Goal: Manage account settings

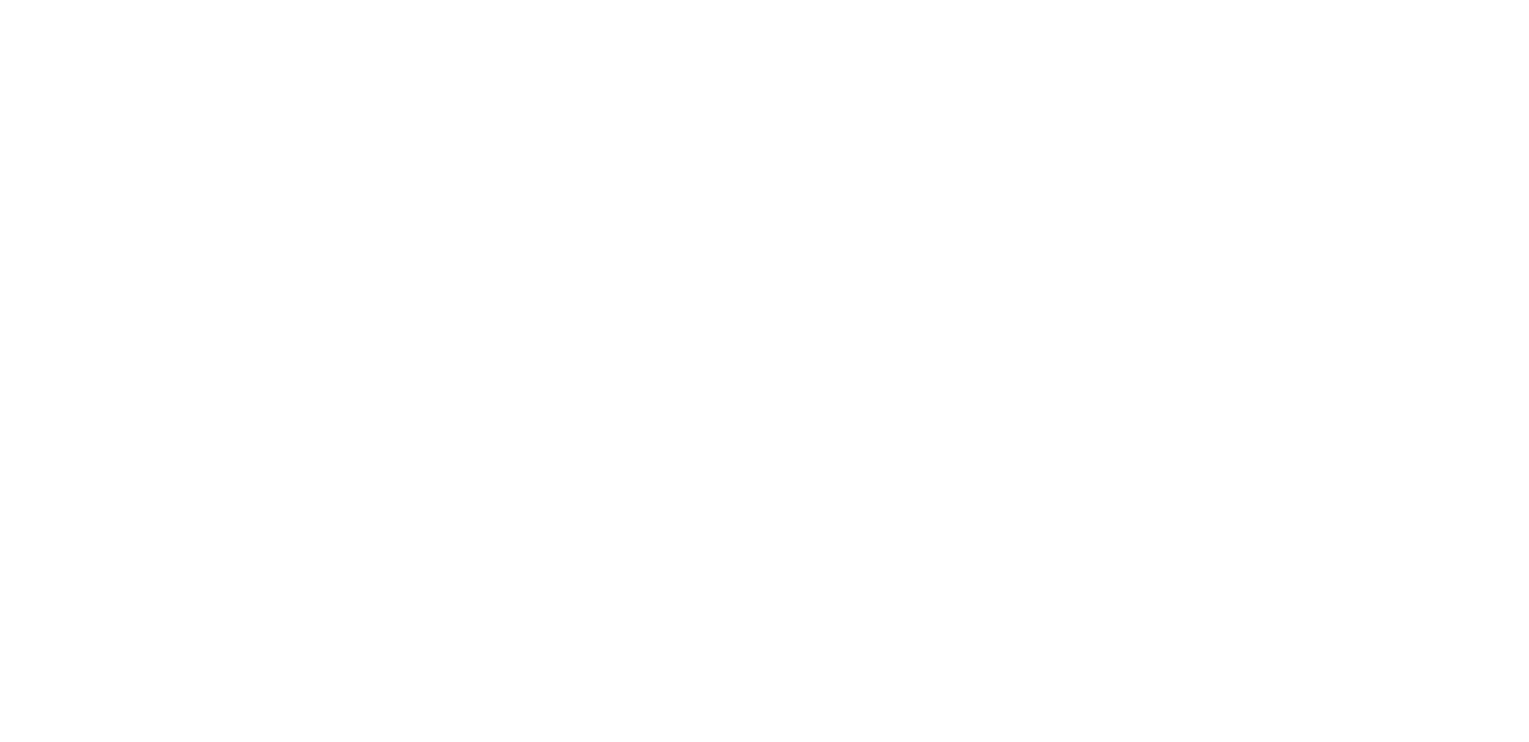
select select "*"
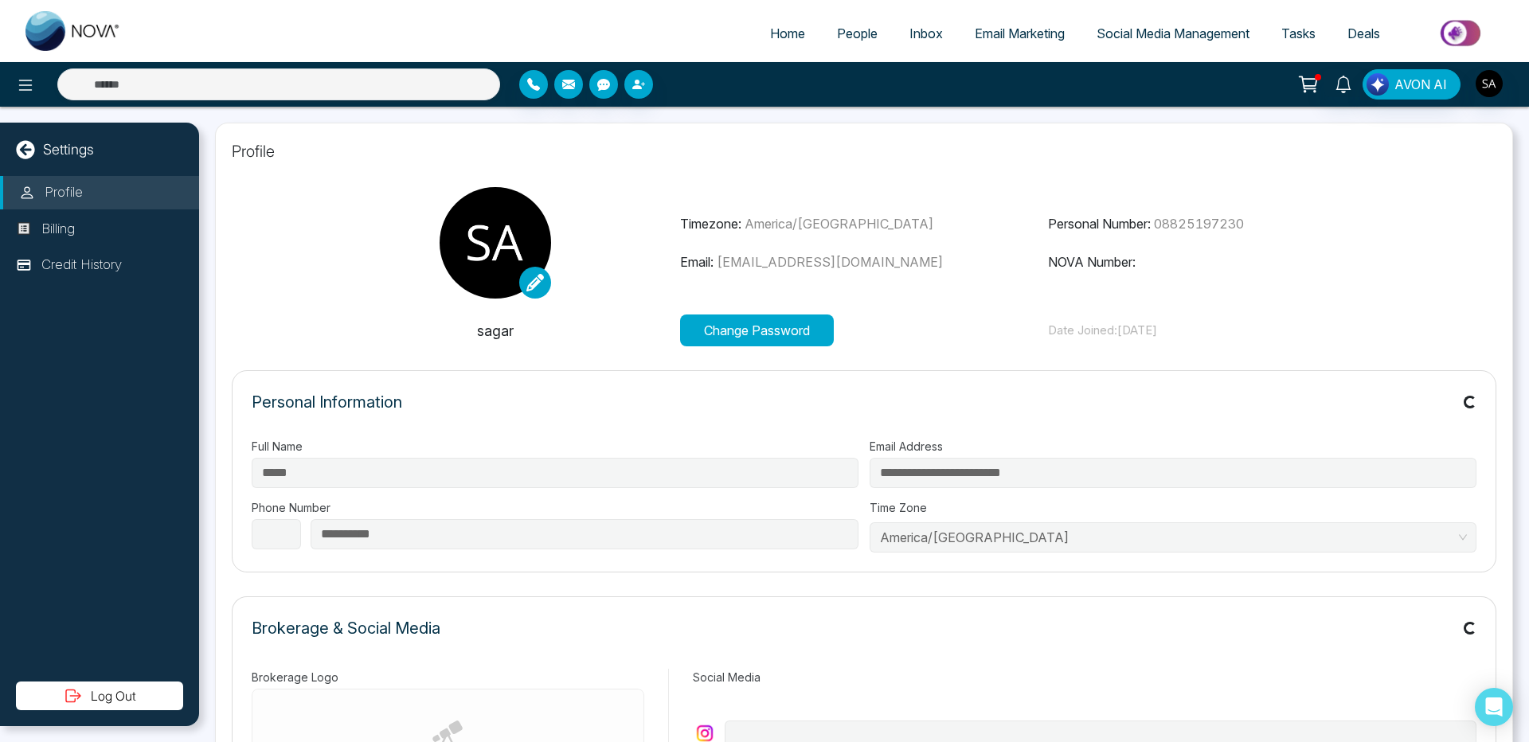
select select
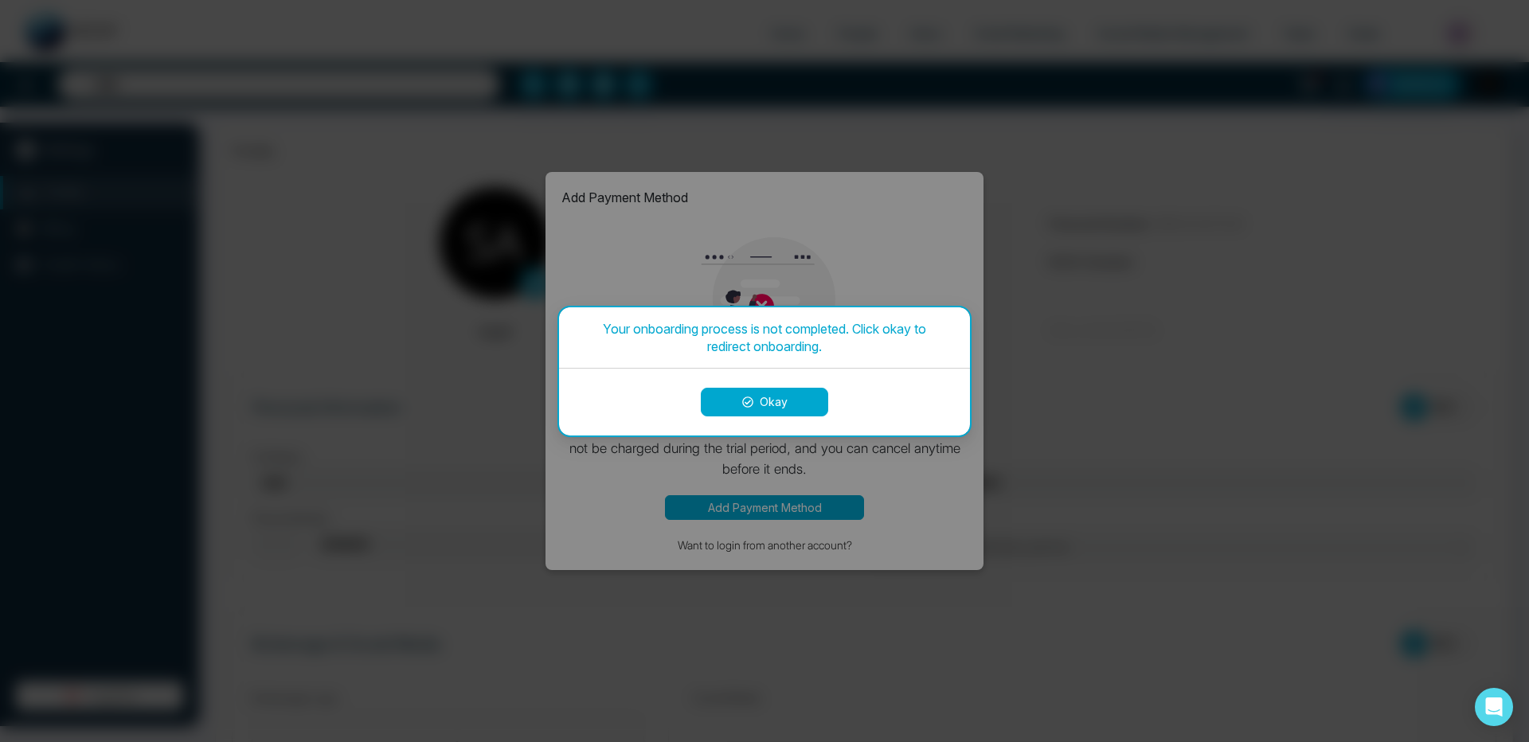
click at [729, 410] on button "Okay" at bounding box center [764, 402] width 127 height 29
